Goal: Information Seeking & Learning: Learn about a topic

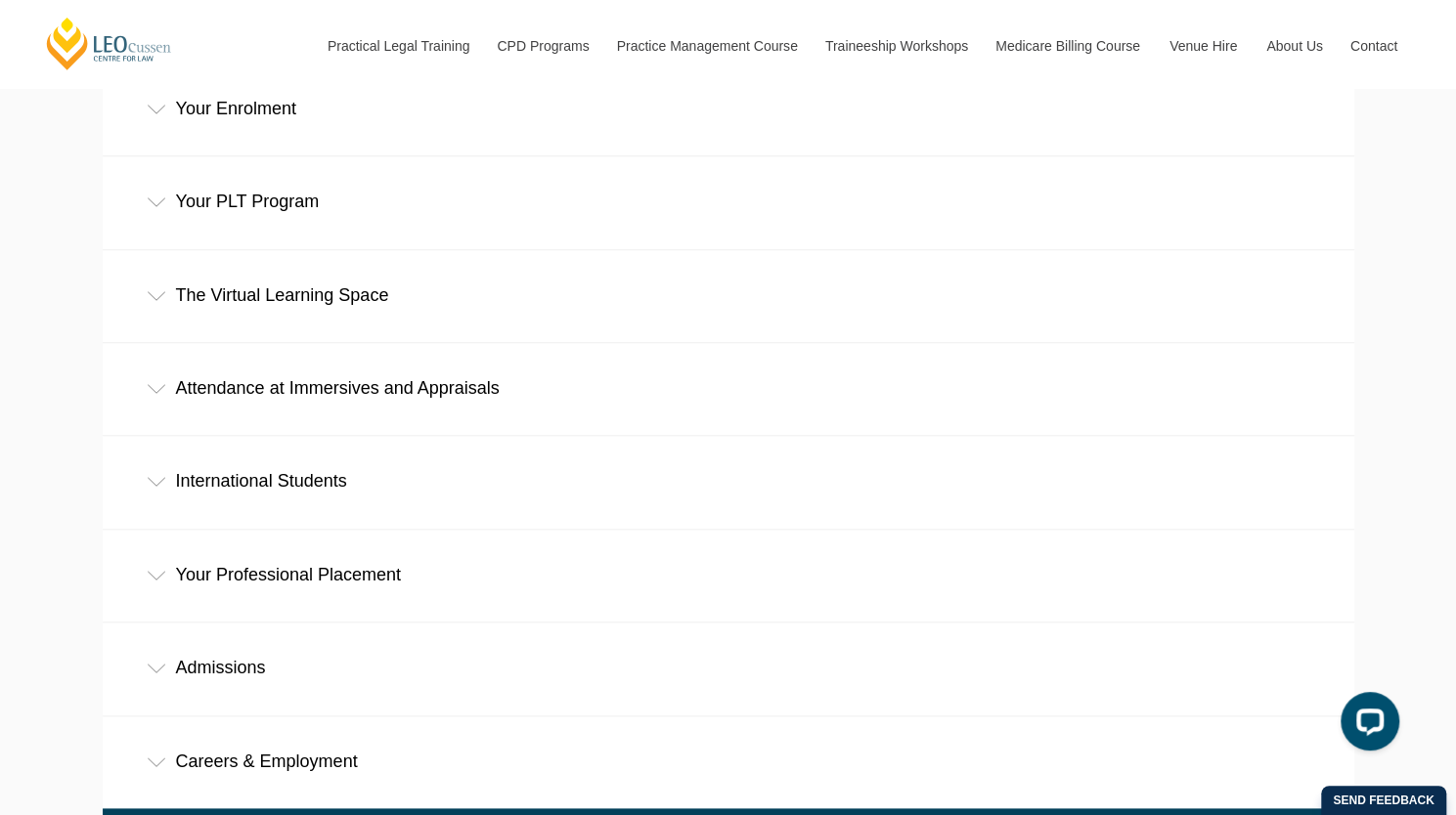
scroll to position [887, 0]
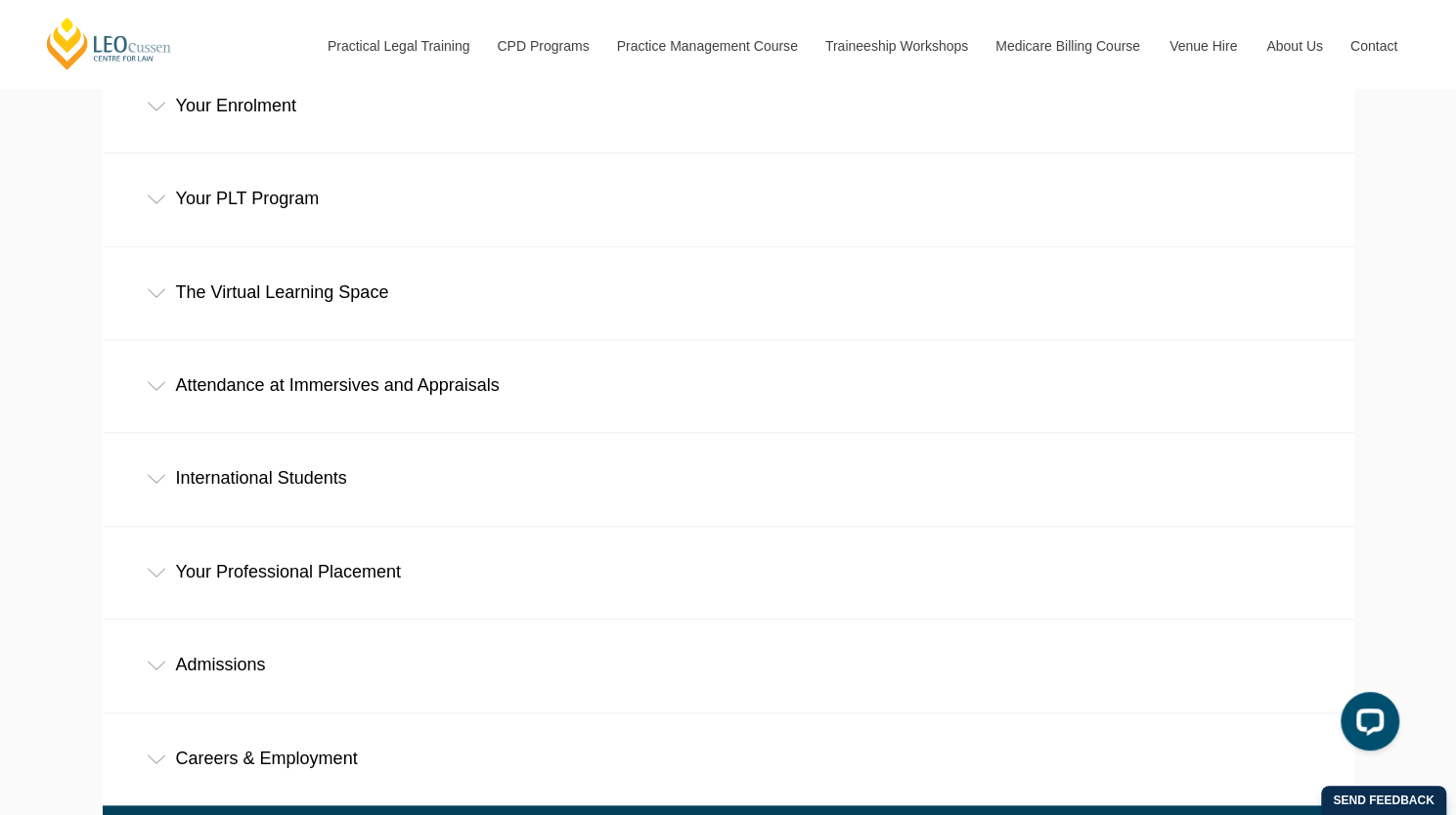
click at [158, 381] on icon at bounding box center [156, 386] width 20 height 10
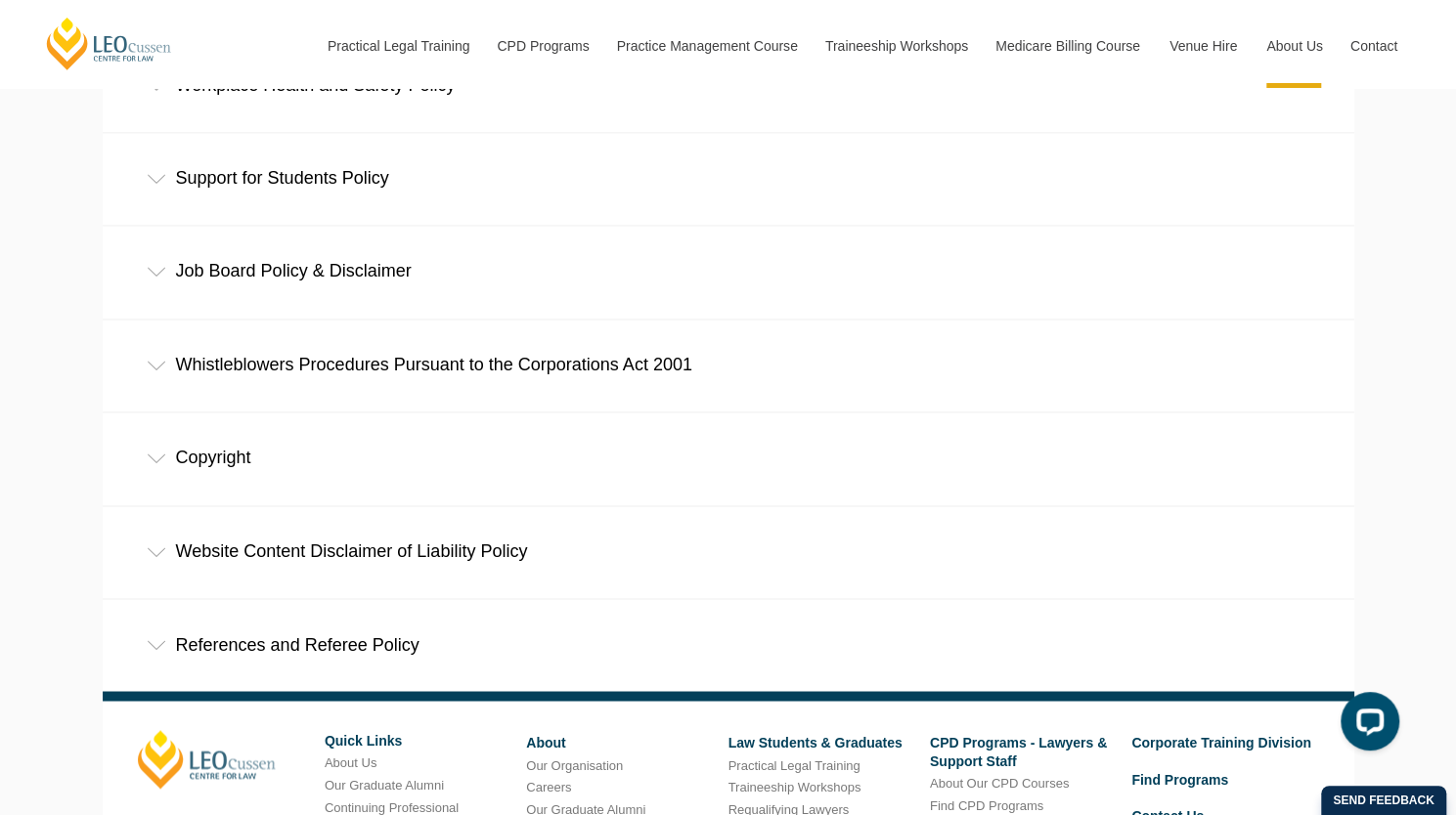
scroll to position [1568, 0]
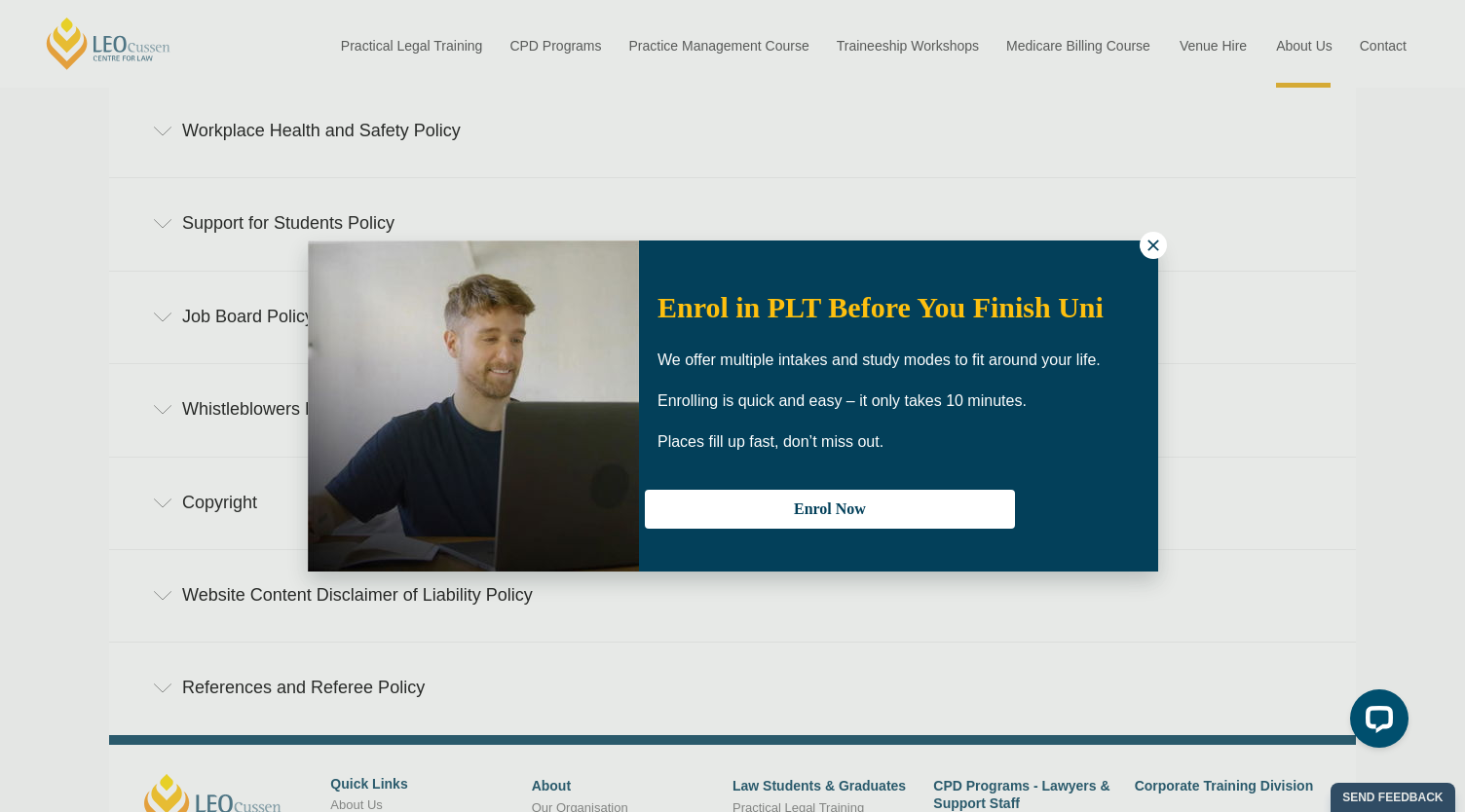
drag, startPoint x: 1464, startPoint y: 363, endPoint x: 1464, endPoint y: 506, distance: 143.0
click at [1148, 247] on icon at bounding box center [1153, 246] width 18 height 18
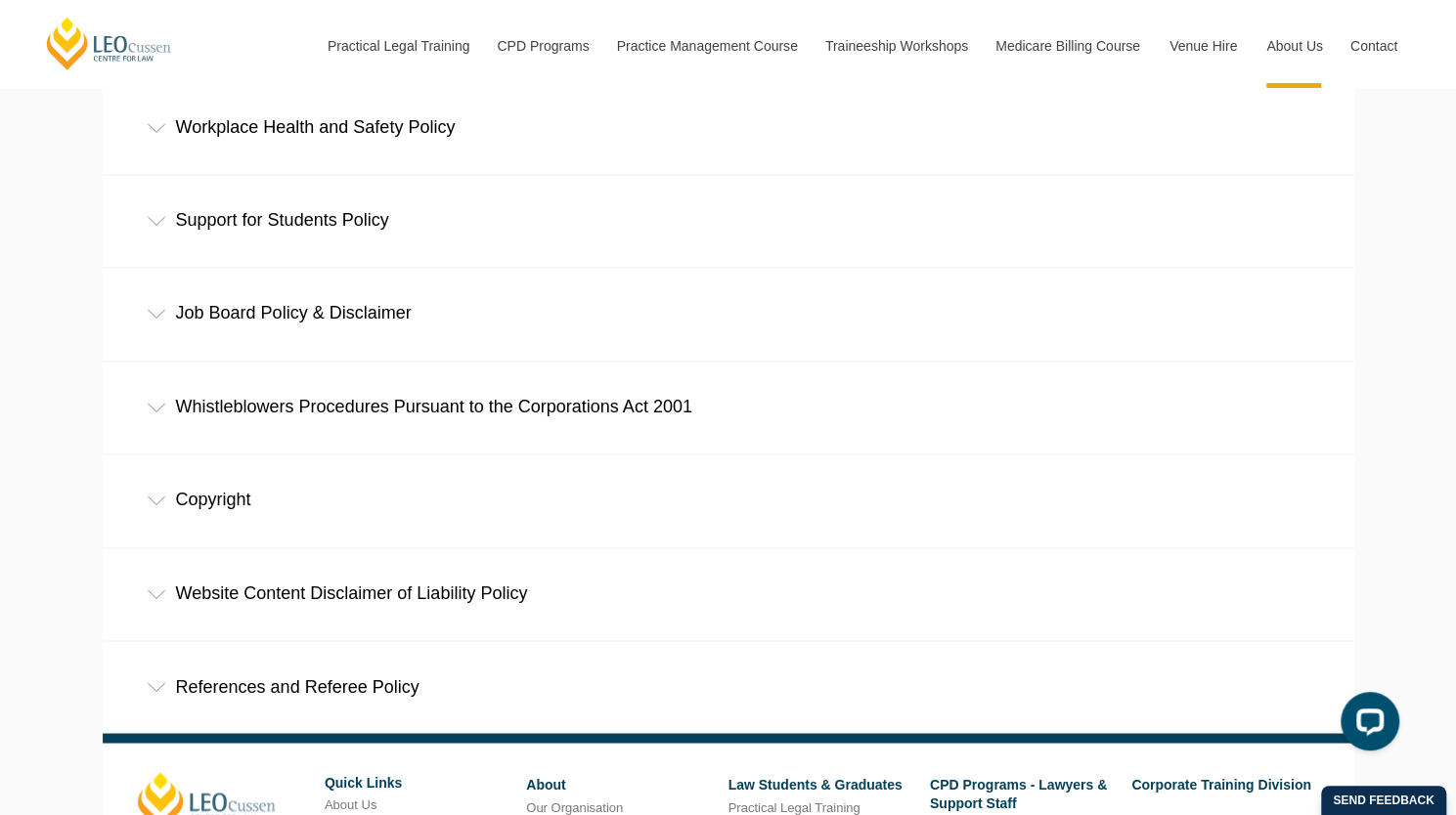
click at [283, 212] on div "Support for Students Policy" at bounding box center [728, 220] width 1252 height 91
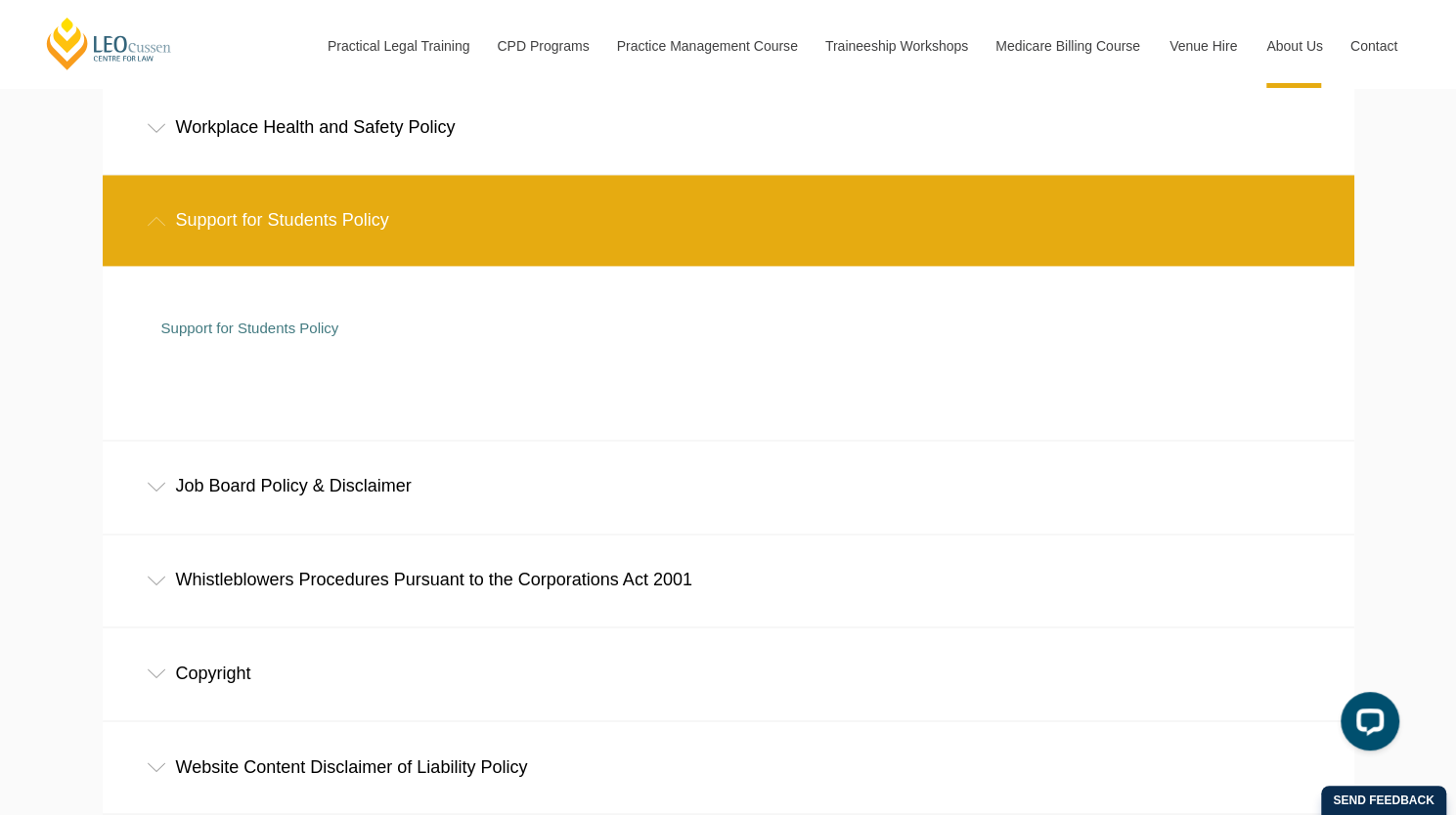
click at [283, 212] on div "Support for Students Policy" at bounding box center [728, 220] width 1252 height 91
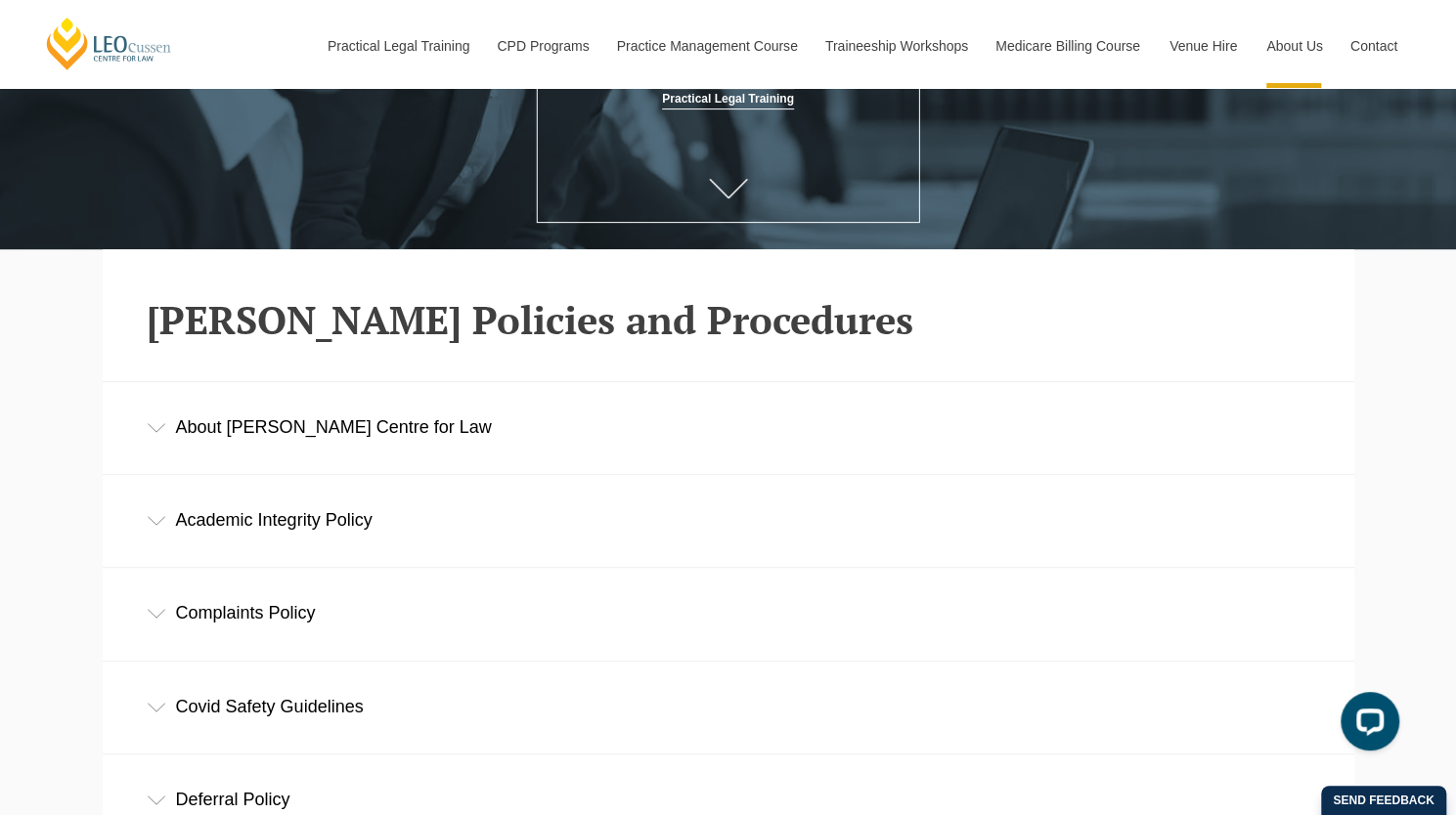
scroll to position [331, 0]
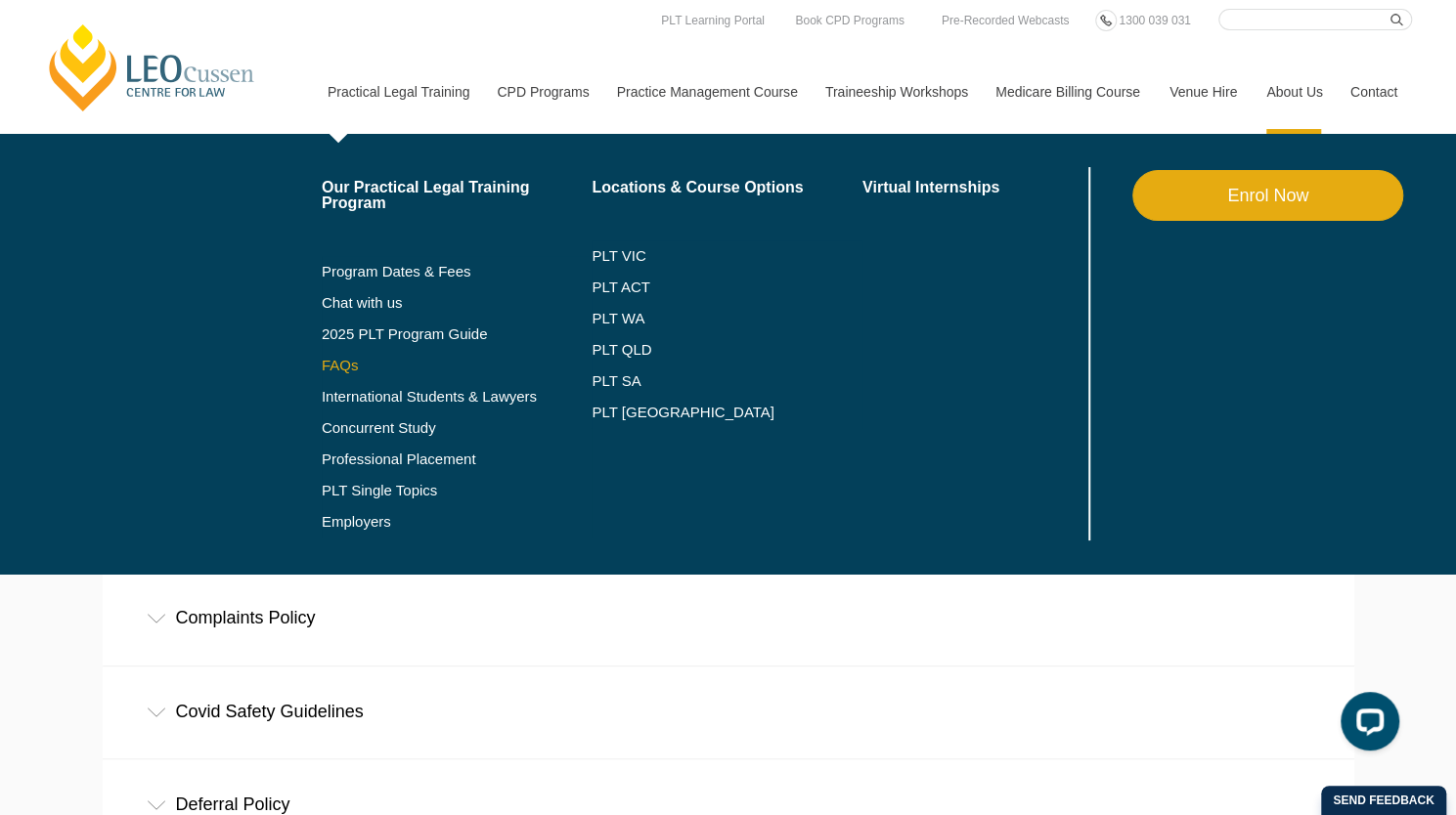
click at [349, 358] on link "FAQs" at bounding box center [457, 365] width 271 height 16
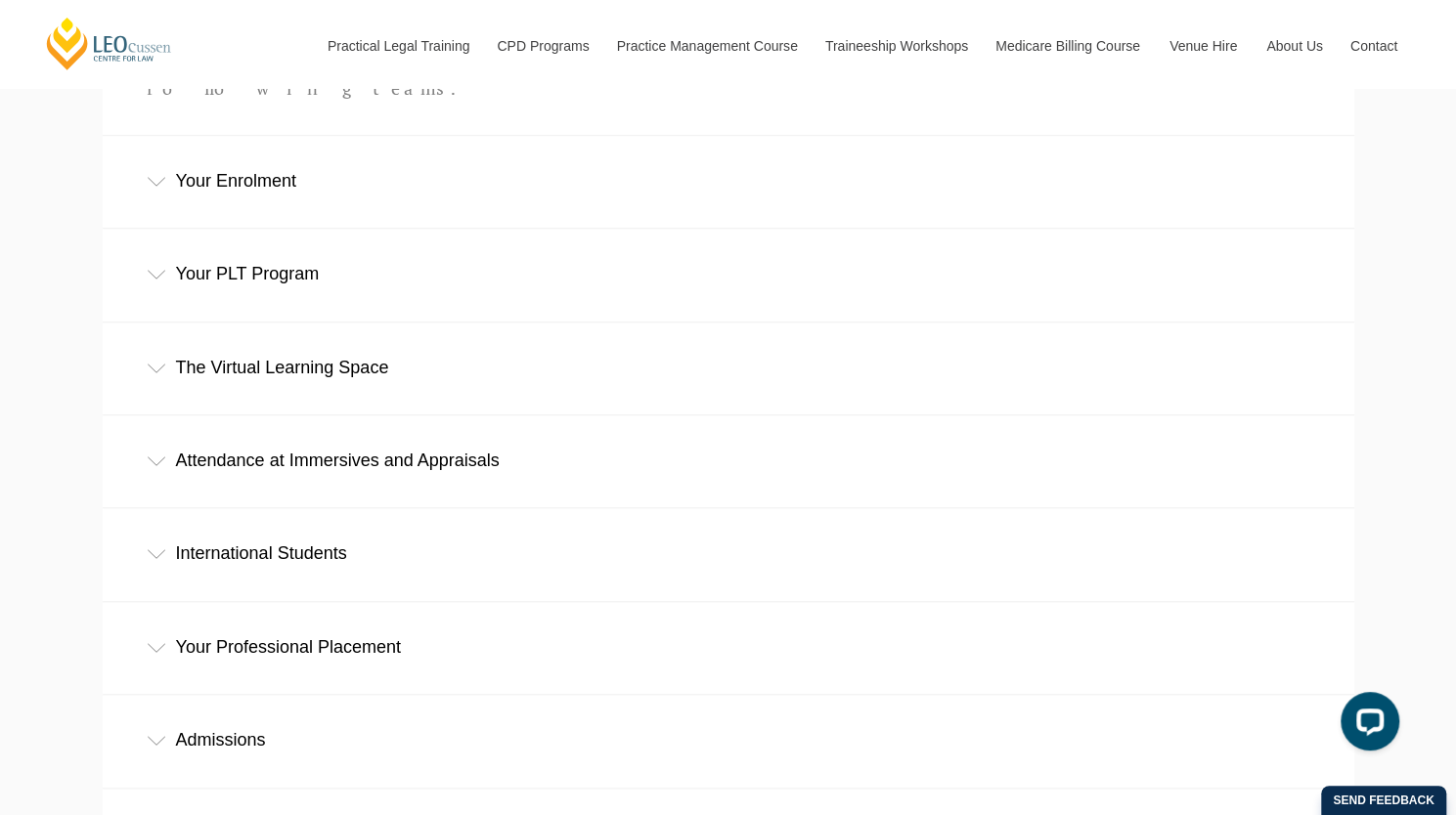
scroll to position [817, 0]
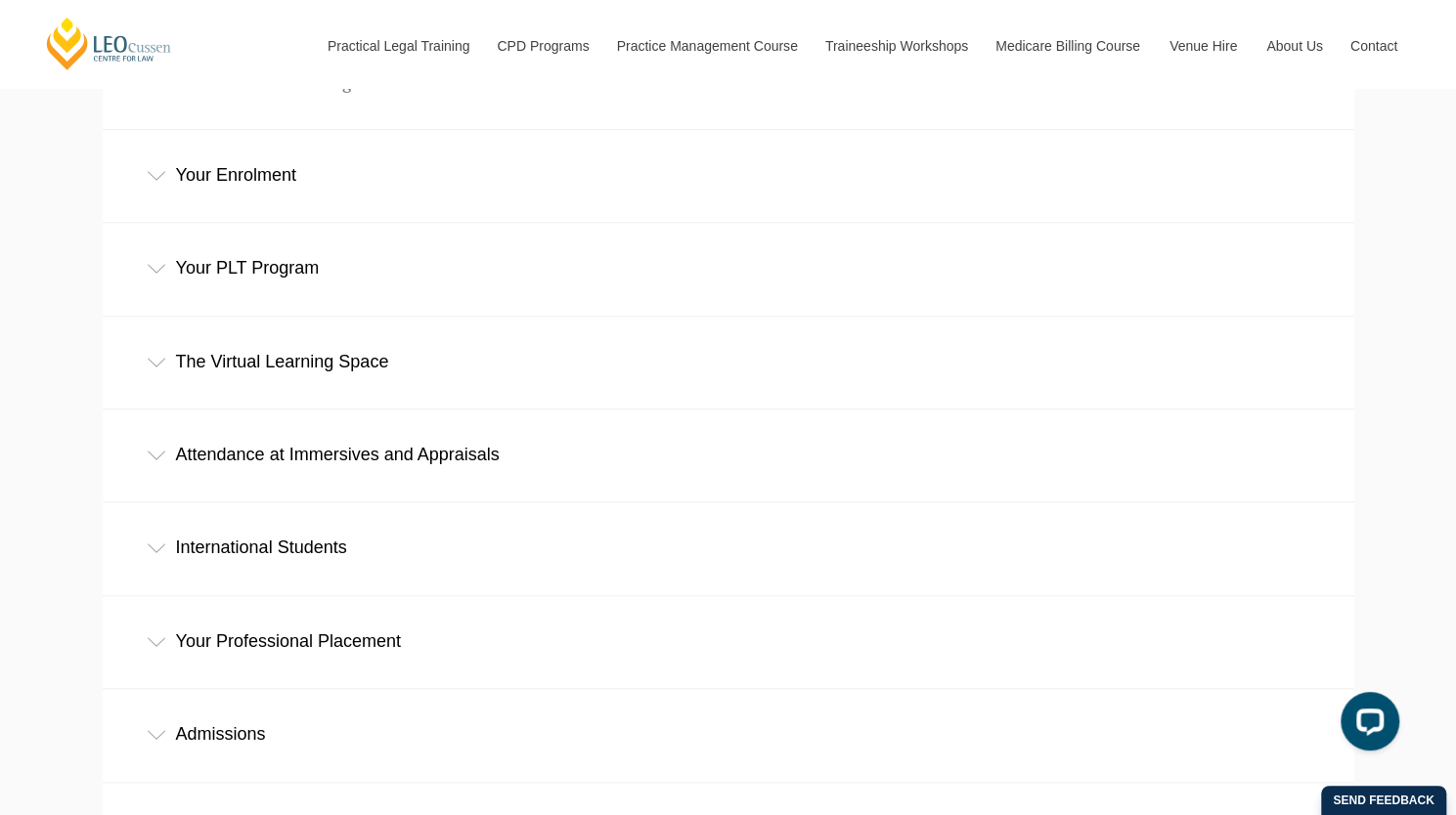
click at [355, 223] on div "Your PLT Program" at bounding box center [728, 268] width 1252 height 91
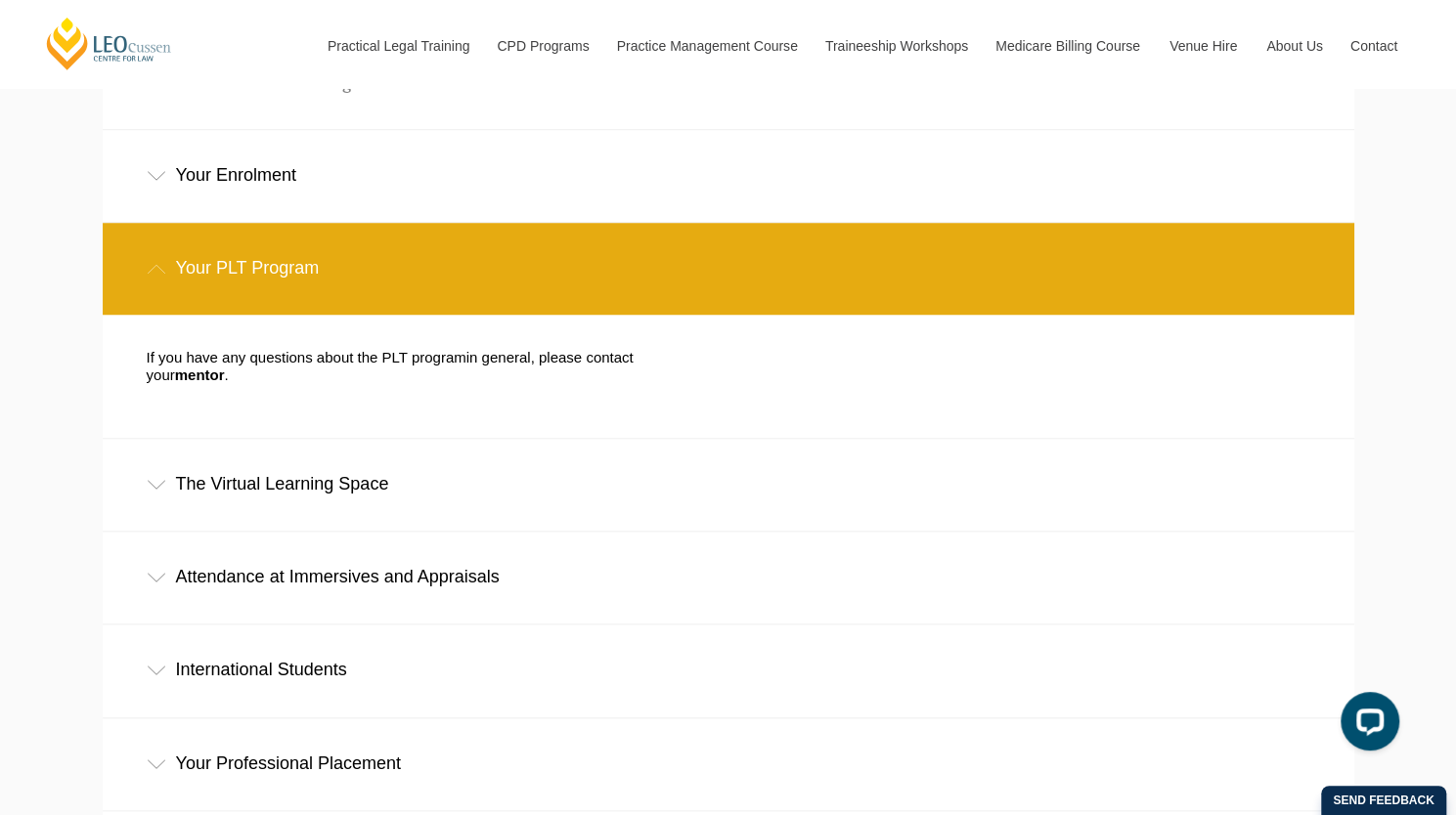
click at [355, 223] on div "Your PLT Program" at bounding box center [728, 268] width 1252 height 91
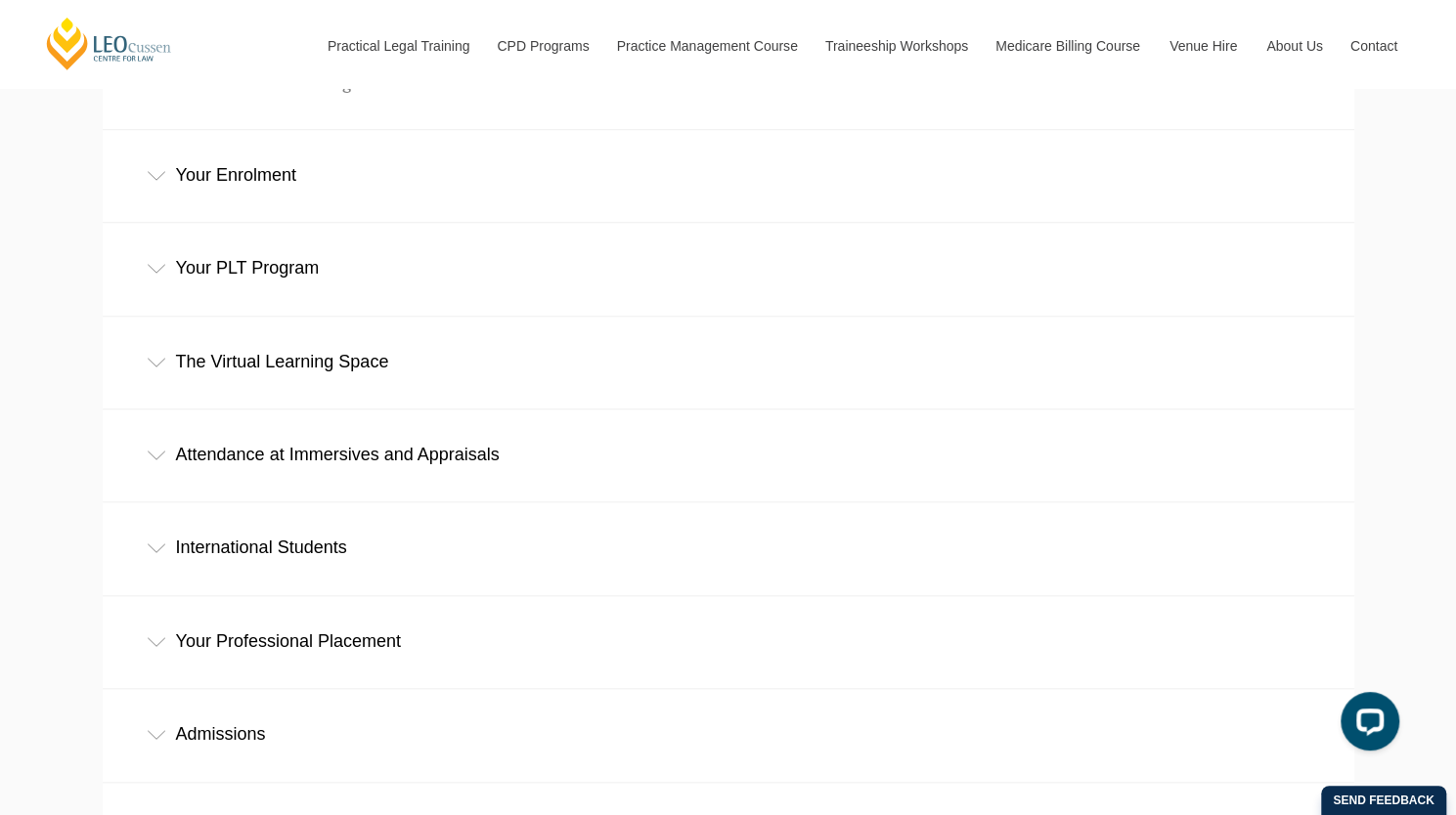
click at [352, 409] on div "Attendance at Immersives and Appraisals" at bounding box center [728, 455] width 1252 height 91
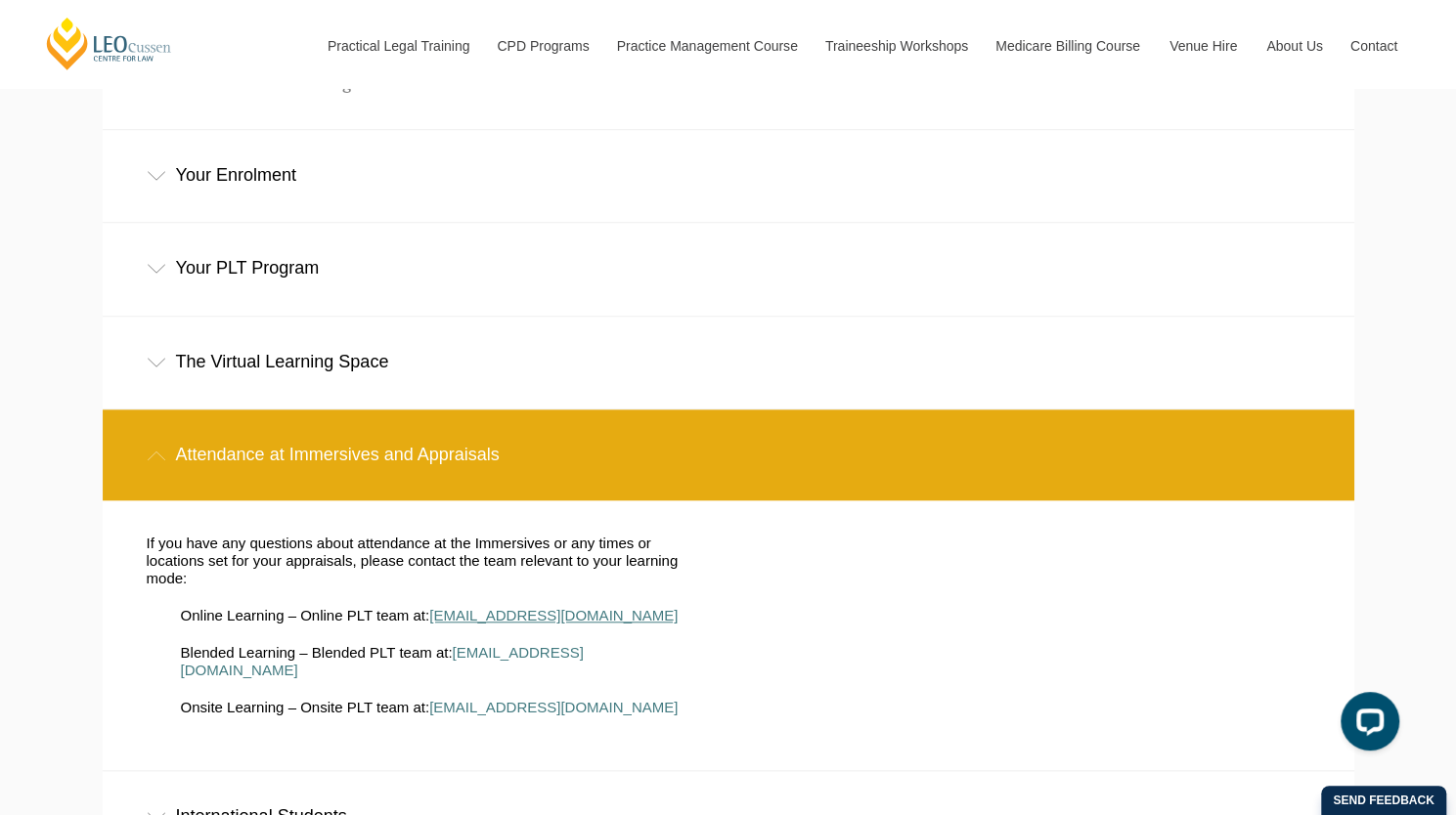
click at [495, 607] on span "online@leocussen.edu.au" at bounding box center [553, 615] width 249 height 17
click at [929, 771] on div "International Students" at bounding box center [728, 816] width 1252 height 91
